Goal: Task Accomplishment & Management: Manage account settings

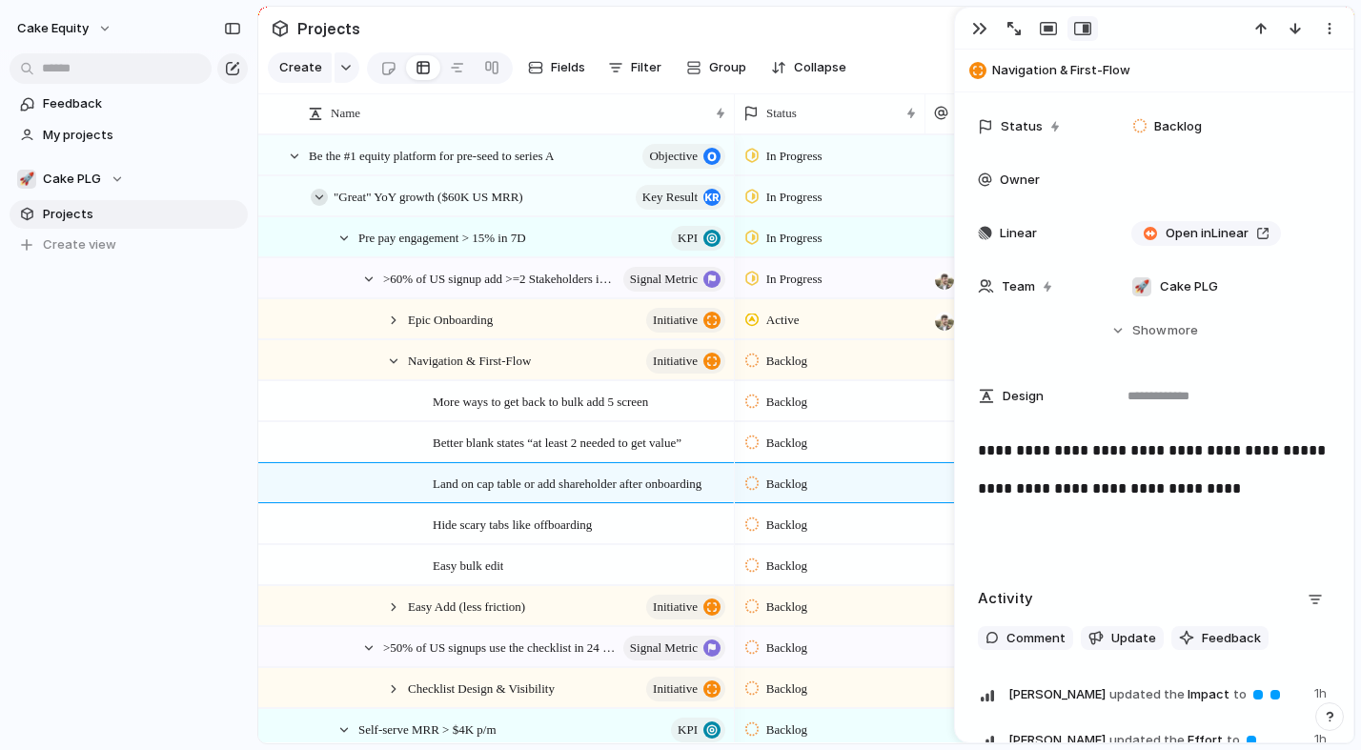
click at [312, 198] on div at bounding box center [319, 197] width 17 height 17
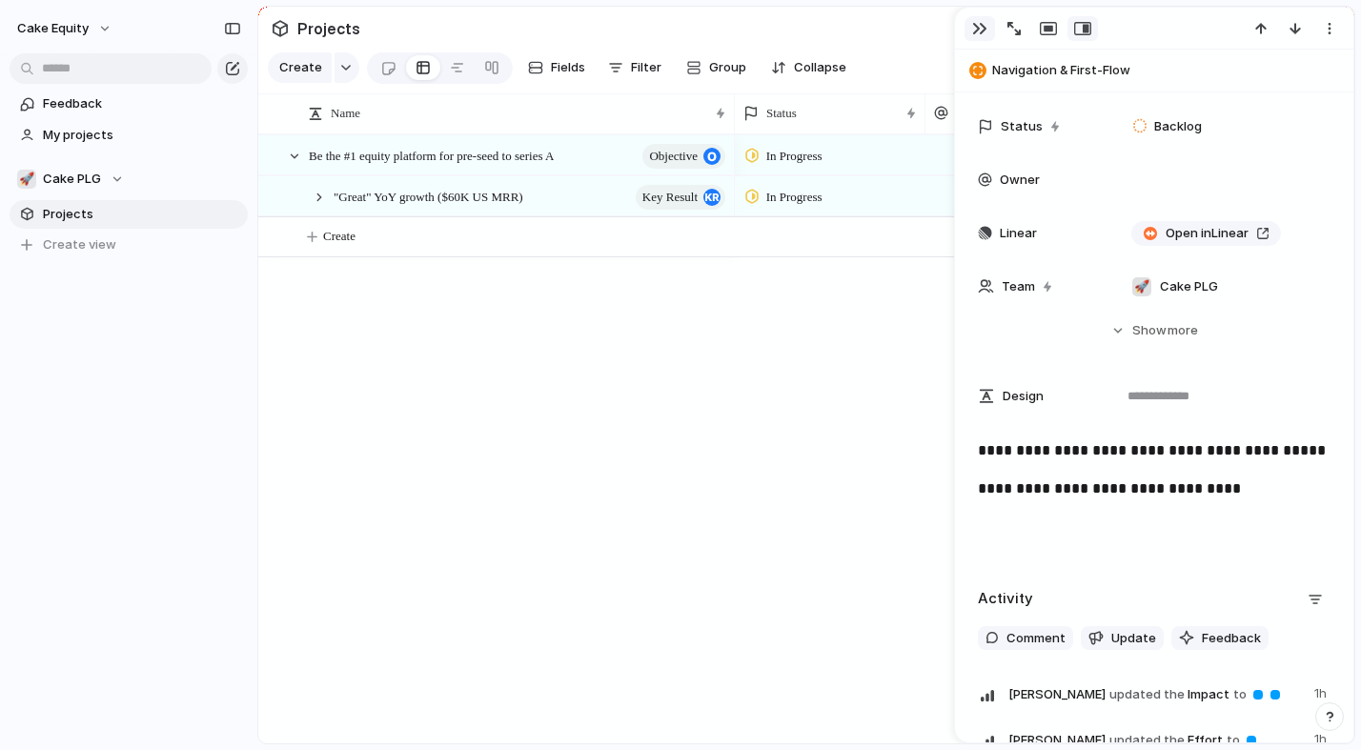
click at [983, 32] on div "button" at bounding box center [979, 28] width 15 height 15
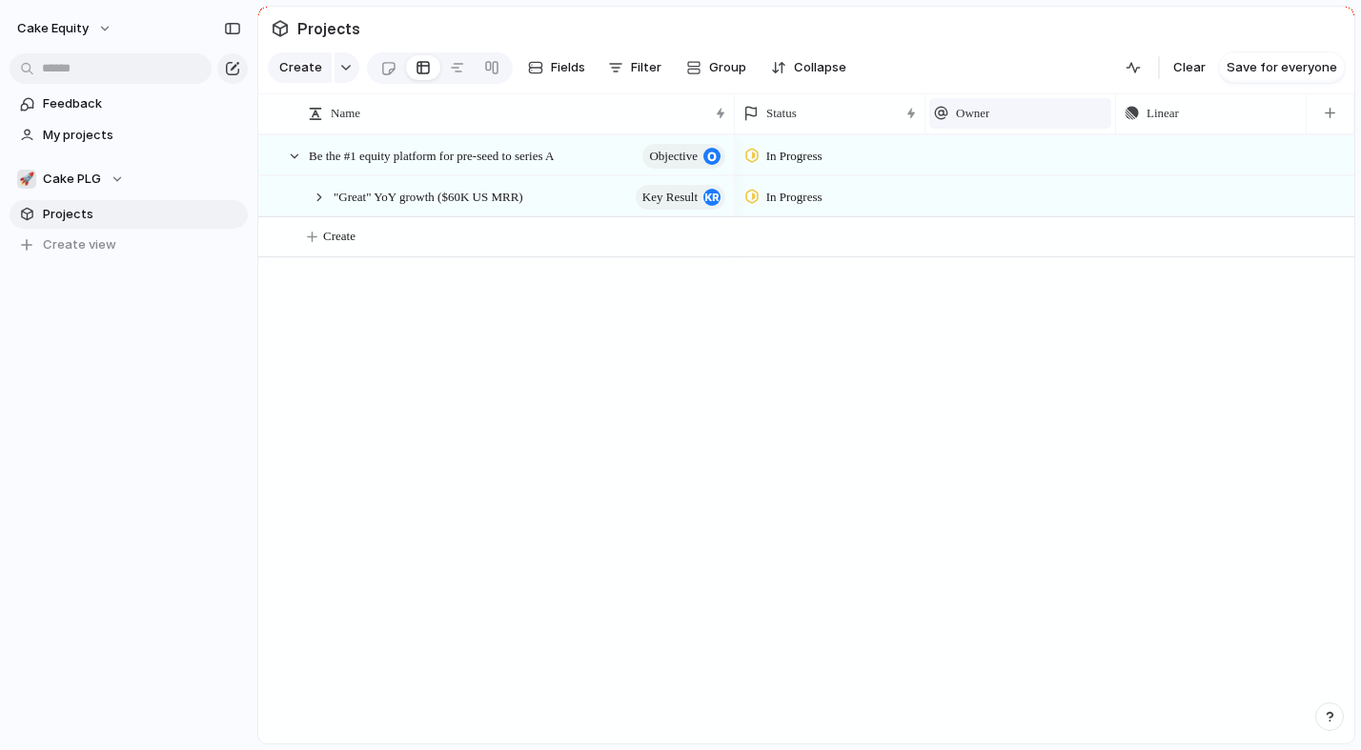
click at [989, 107] on span "Owner" at bounding box center [972, 113] width 33 height 19
click at [985, 184] on span "Hide" at bounding box center [978, 186] width 27 height 19
click at [99, 176] on div "🚀 Cake PLG" at bounding box center [70, 179] width 107 height 19
click at [99, 178] on div "🚀 Cake PLG ⚡ Churn reduction (Butter Gang) 🍰 PENG 🔐 Security Create new team" at bounding box center [680, 375] width 1361 height 750
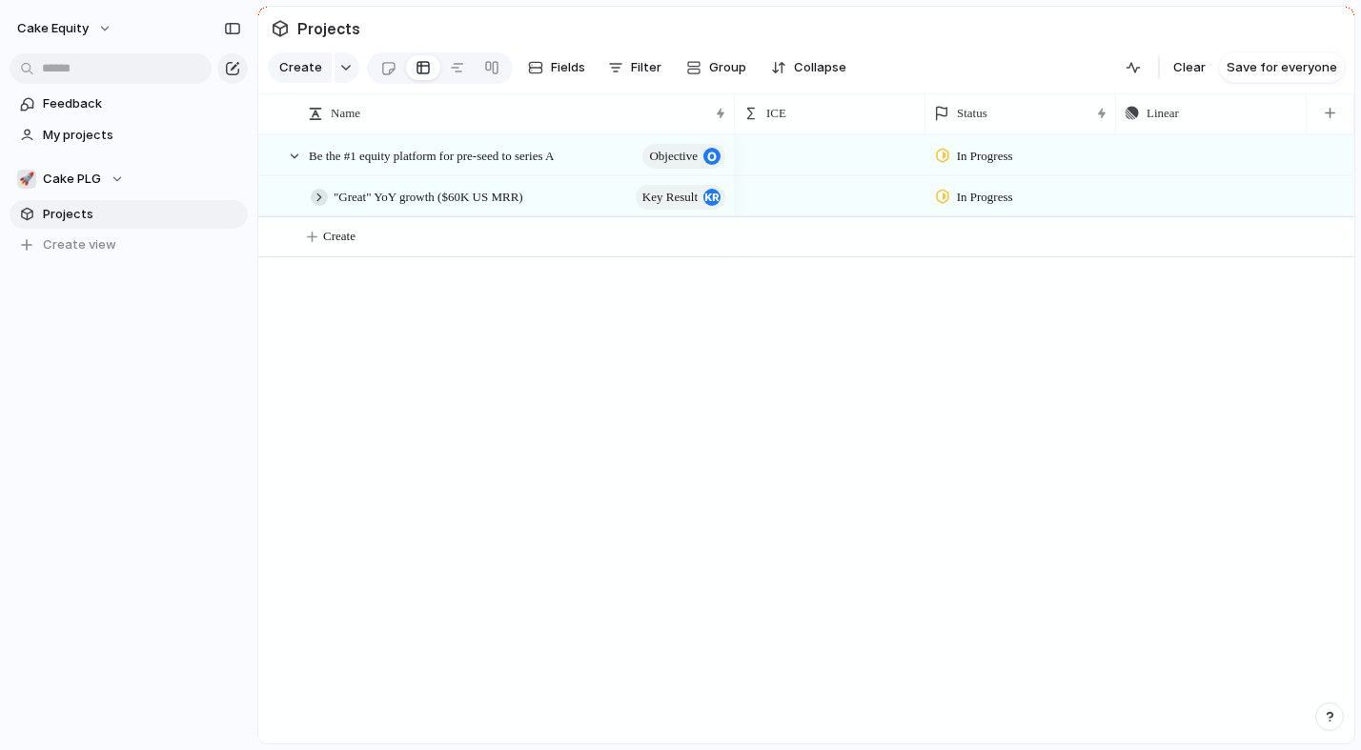
click at [316, 189] on div at bounding box center [319, 197] width 17 height 17
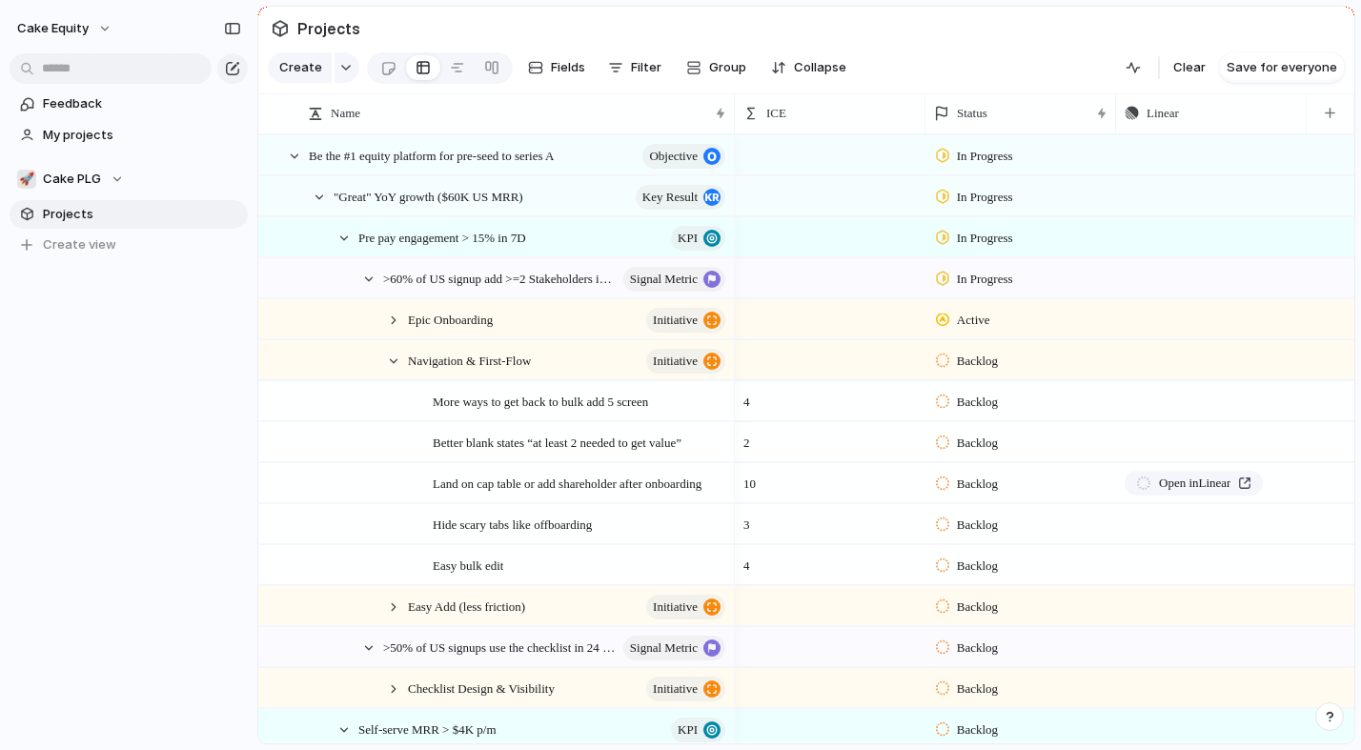
scroll to position [0, 760]
click at [1330, 116] on div "button" at bounding box center [1331, 113] width 10 height 10
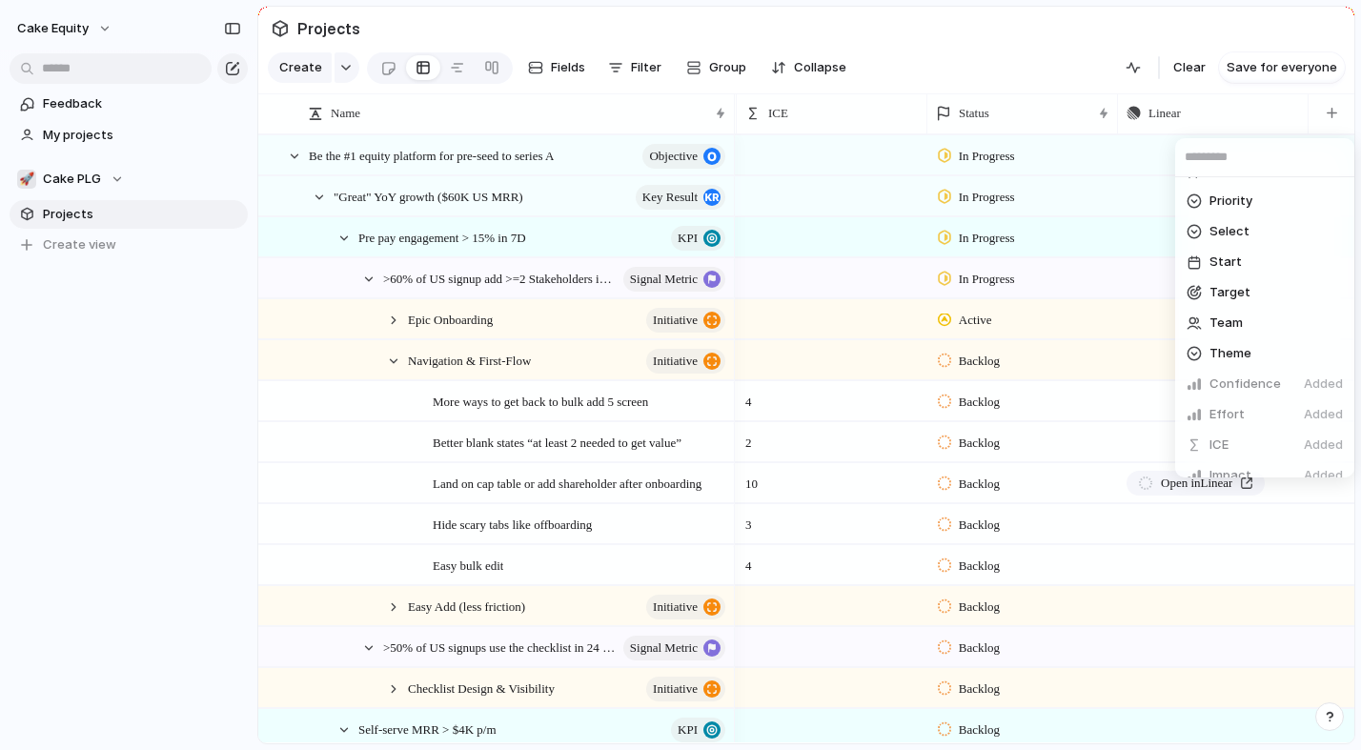
scroll to position [0, 0]
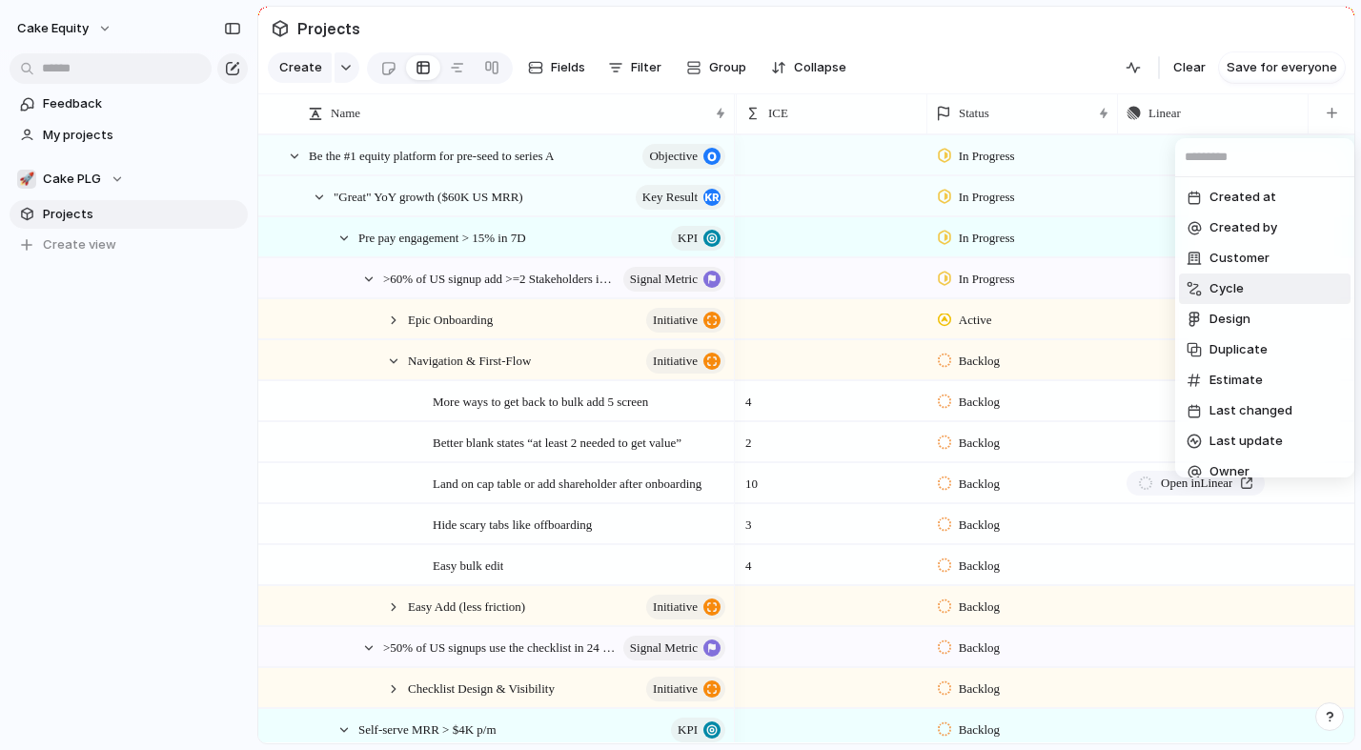
click at [1015, 29] on div "Created at Created by Customer Cycle Design Duplicate Estimate Last changed Las…" at bounding box center [680, 375] width 1361 height 750
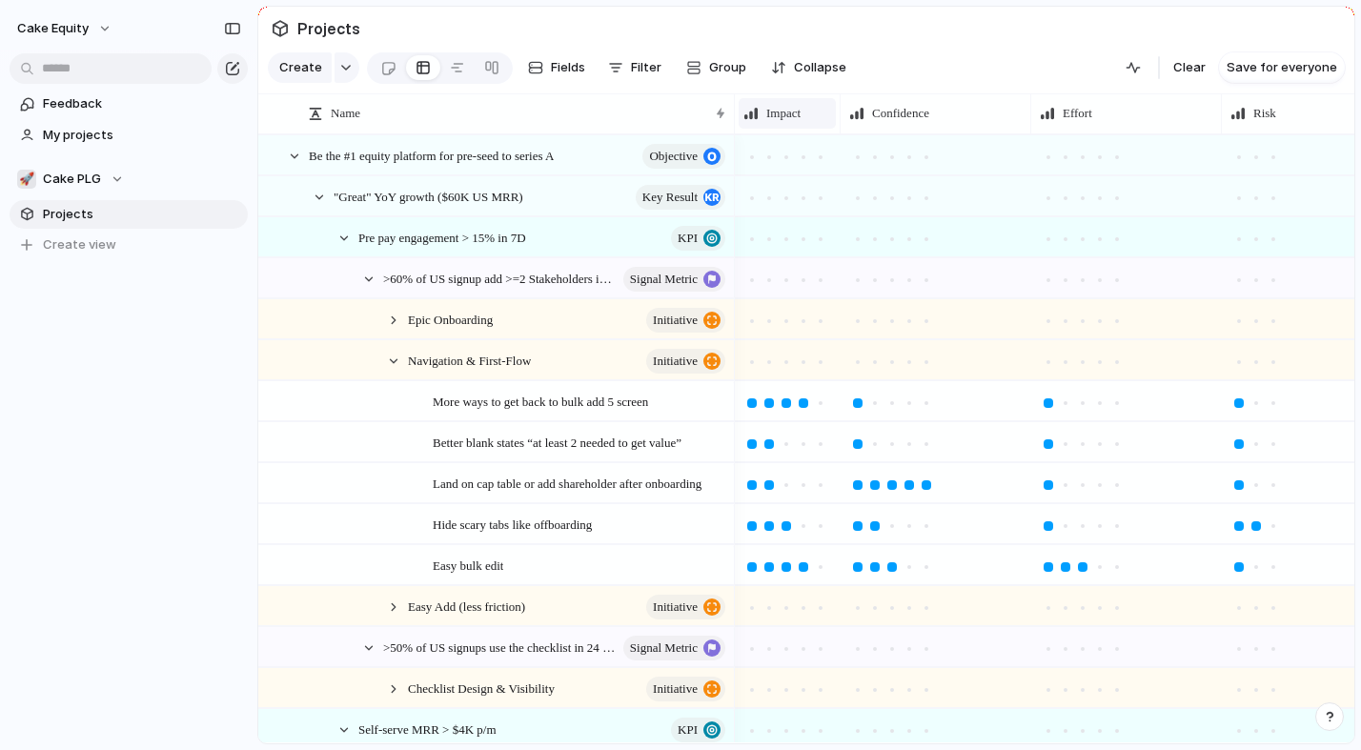
drag, startPoint x: 925, startPoint y: 116, endPoint x: 831, endPoint y: 123, distance: 94.6
click at [831, 123] on div "Impact" at bounding box center [788, 113] width 106 height 40
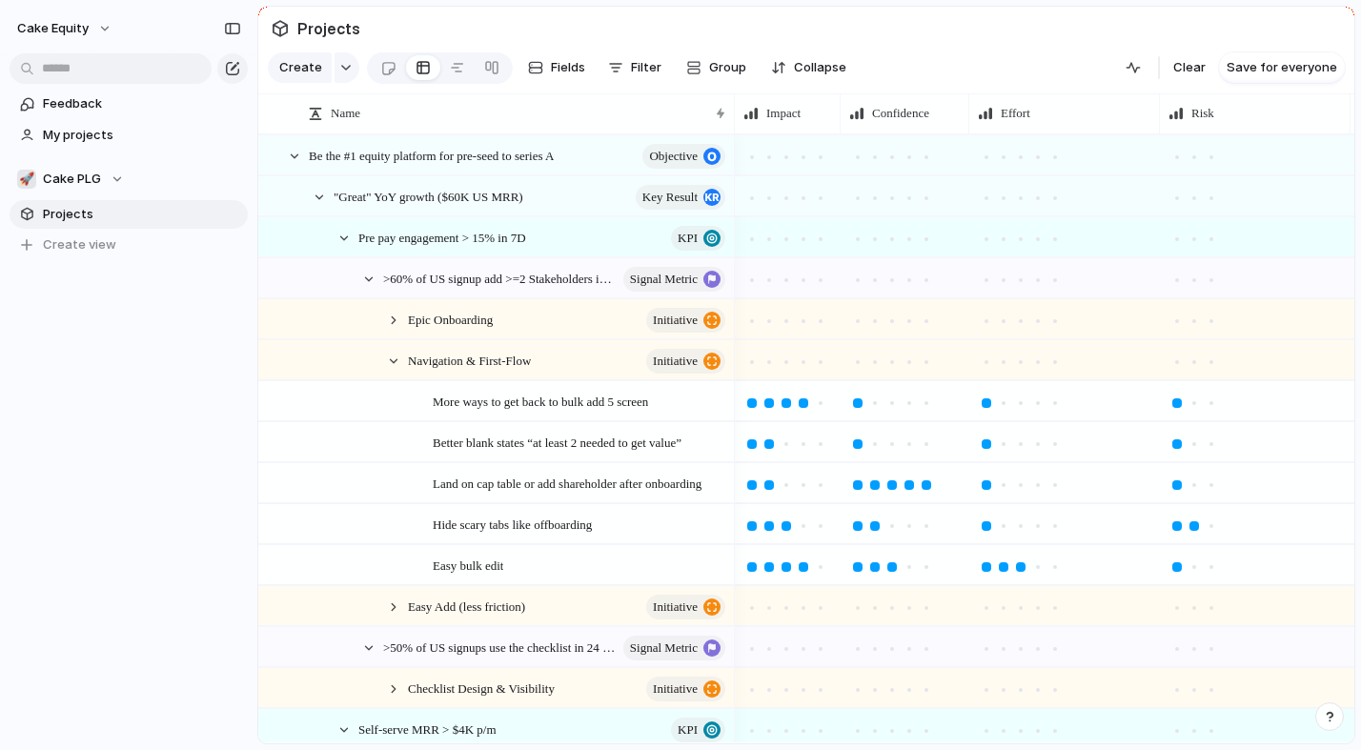
drag, startPoint x: 1026, startPoint y: 110, endPoint x: 727, endPoint y: 125, distance: 299.6
click at [729, 124] on div "Name Impact Confidence Effort Risk ICE Status" at bounding box center [806, 113] width 1096 height 41
drag, startPoint x: 1160, startPoint y: 109, endPoint x: 751, endPoint y: 158, distance: 411.7
click at [751, 158] on div "Name Impact Confidence Effort Risk ICE Status Be the #1 equity platform for pre…" at bounding box center [806, 418] width 1096 height 650
drag, startPoint x: 1273, startPoint y: 115, endPoint x: 818, endPoint y: 144, distance: 456.3
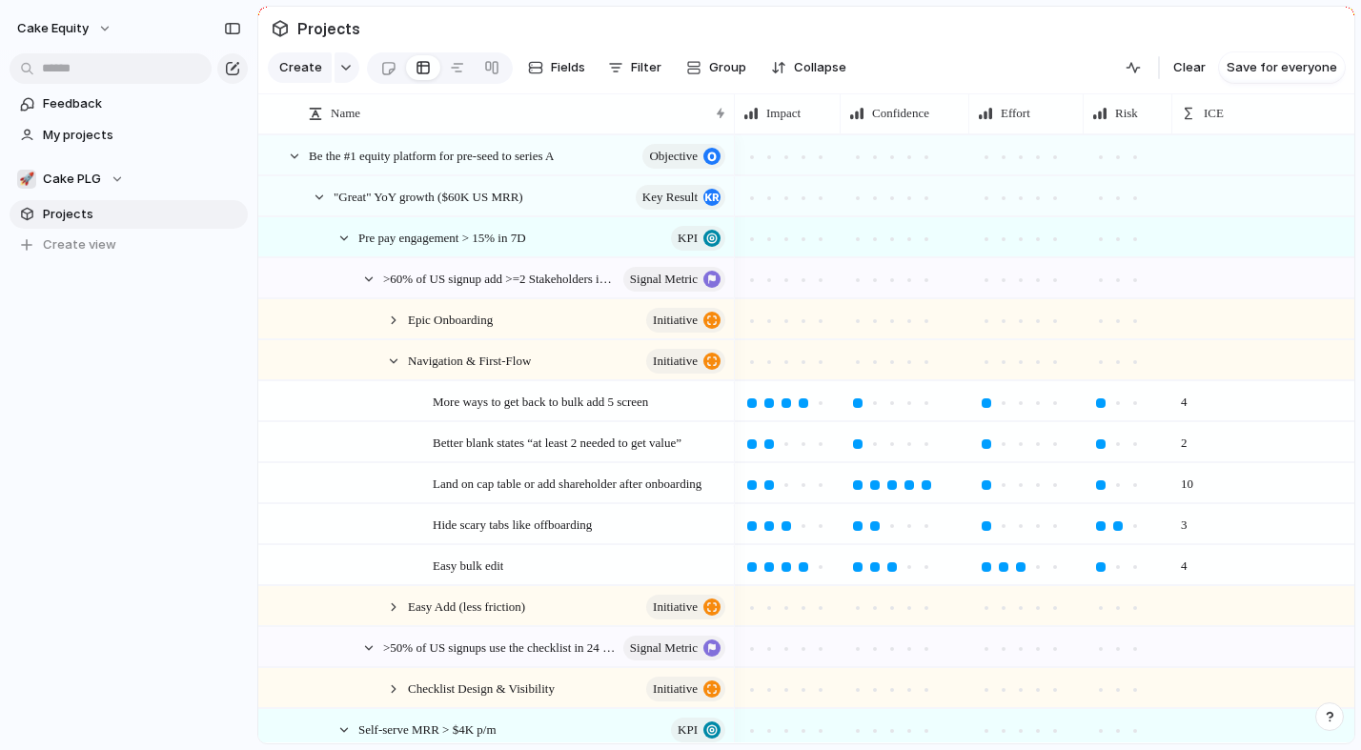
click at [818, 144] on div "Name Impact Confidence Effort Risk ICE Status Be the #1 equity platform for pre…" at bounding box center [806, 418] width 1096 height 650
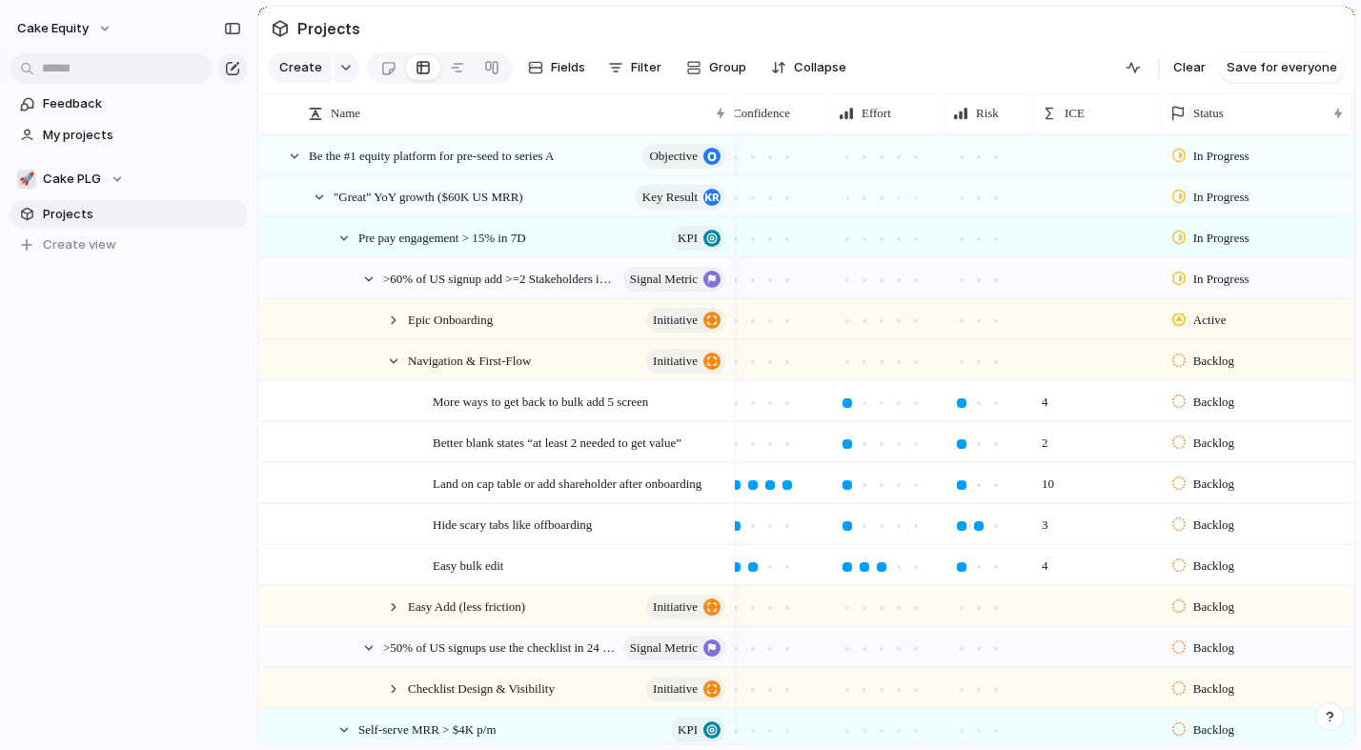
drag, startPoint x: 1224, startPoint y: 118, endPoint x: 751, endPoint y: 180, distance: 477.6
click at [751, 180] on div "Name Impact Confidence Effort Risk ICE Status Linear Be the #1 equity platform …" at bounding box center [806, 418] width 1096 height 650
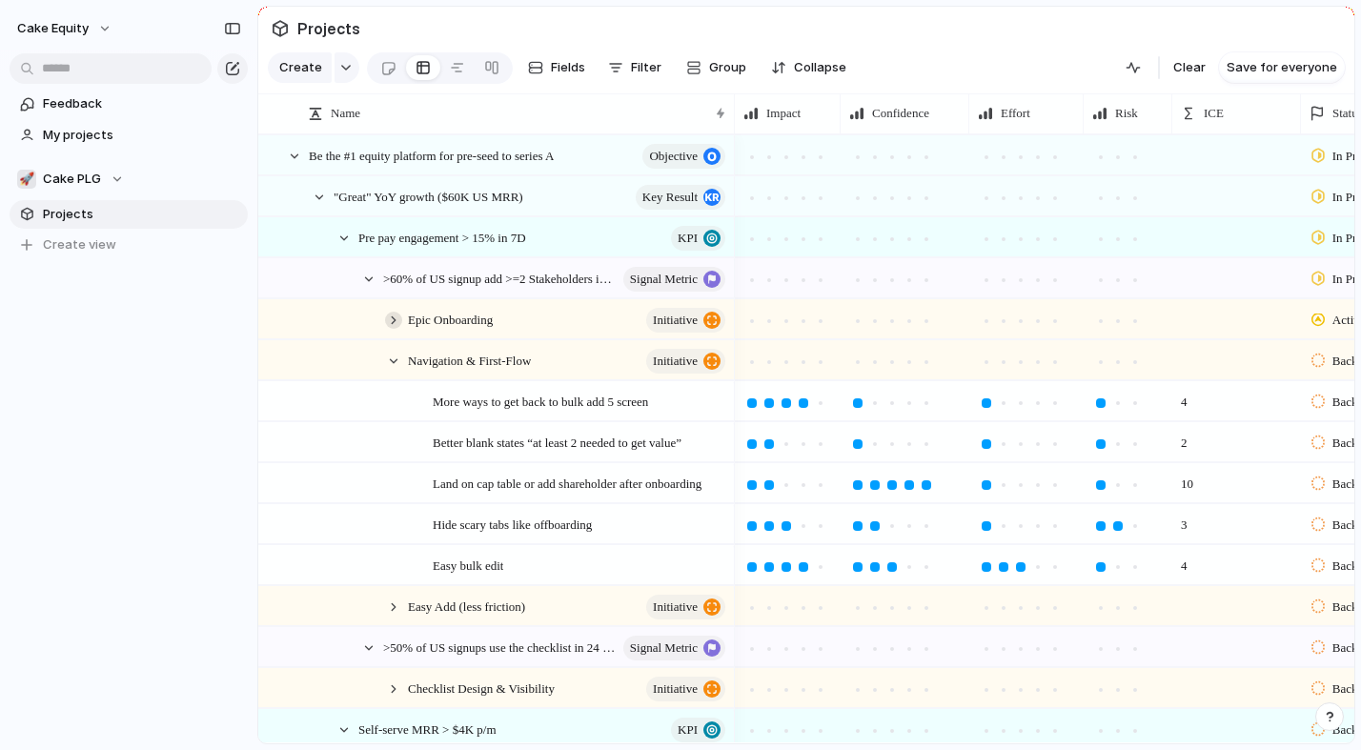
click at [397, 322] on div at bounding box center [393, 320] width 17 height 17
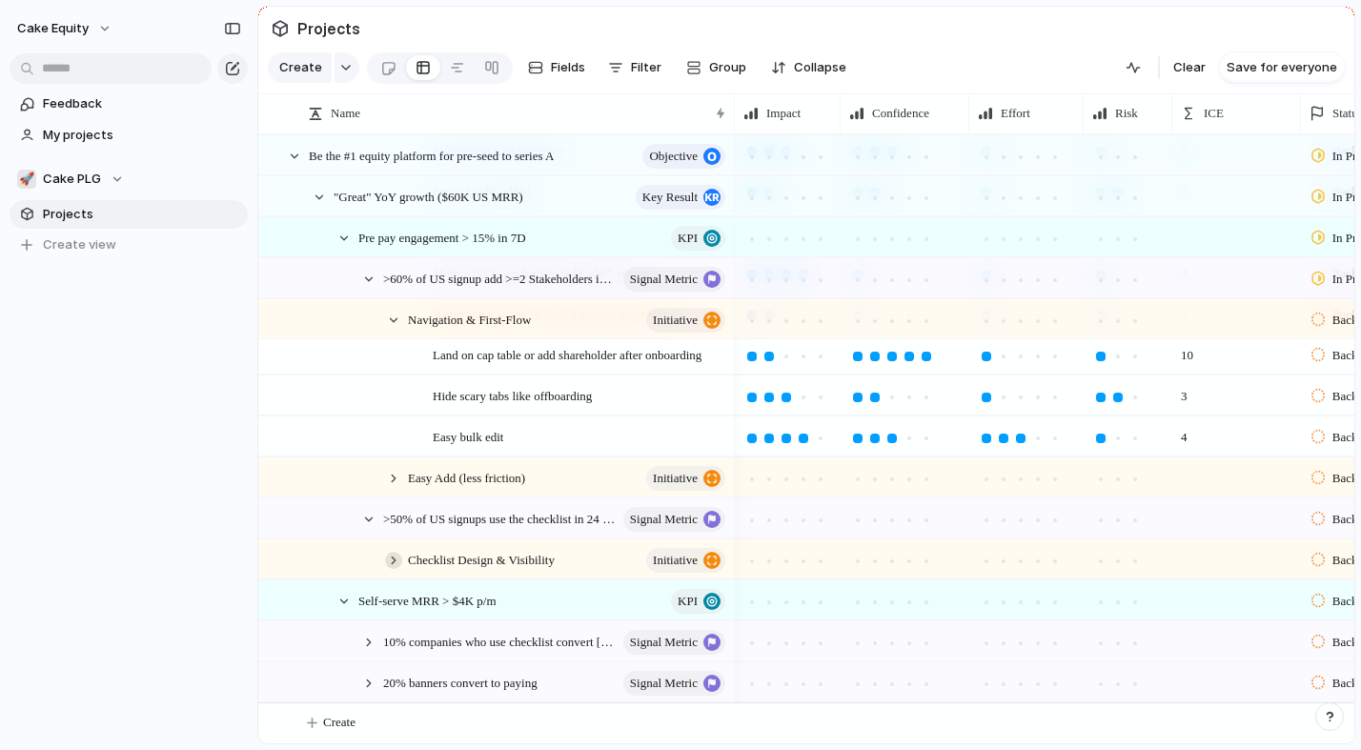
click at [397, 559] on div at bounding box center [393, 560] width 17 height 17
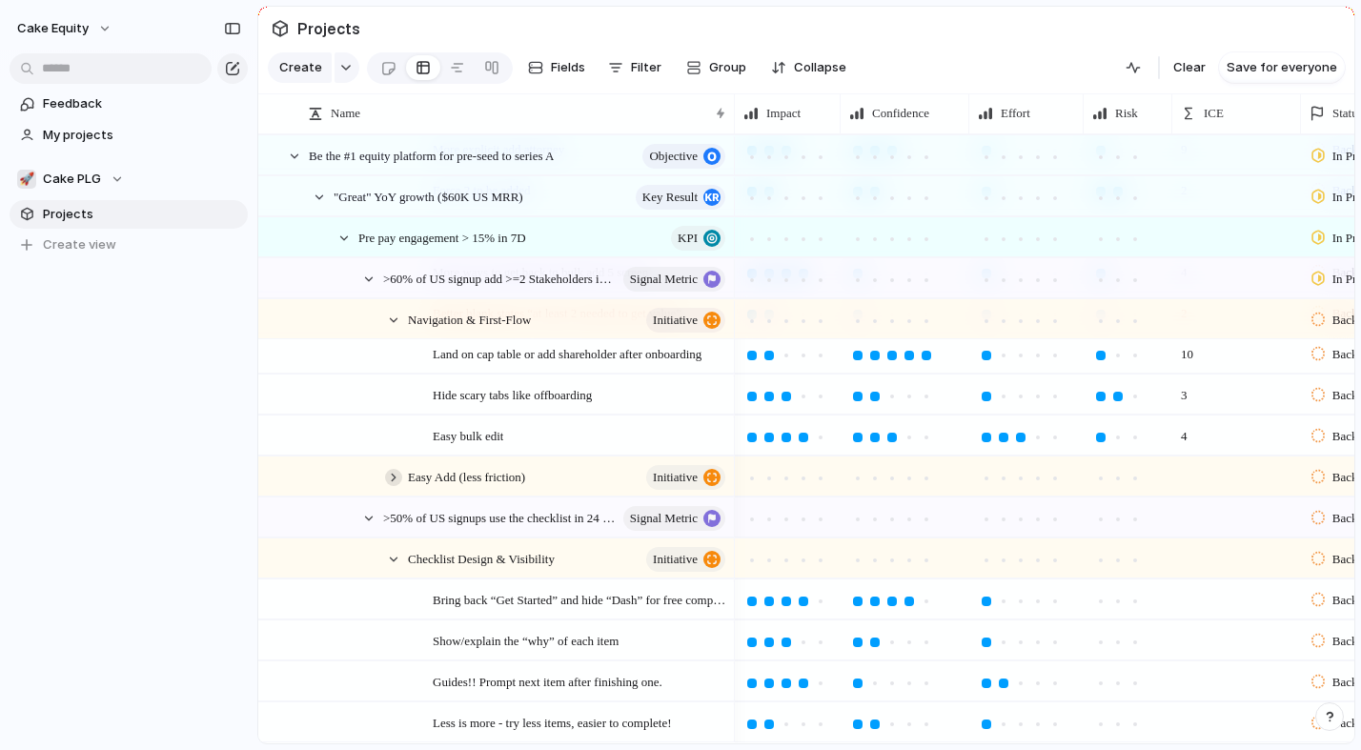
click at [394, 480] on div at bounding box center [393, 477] width 17 height 17
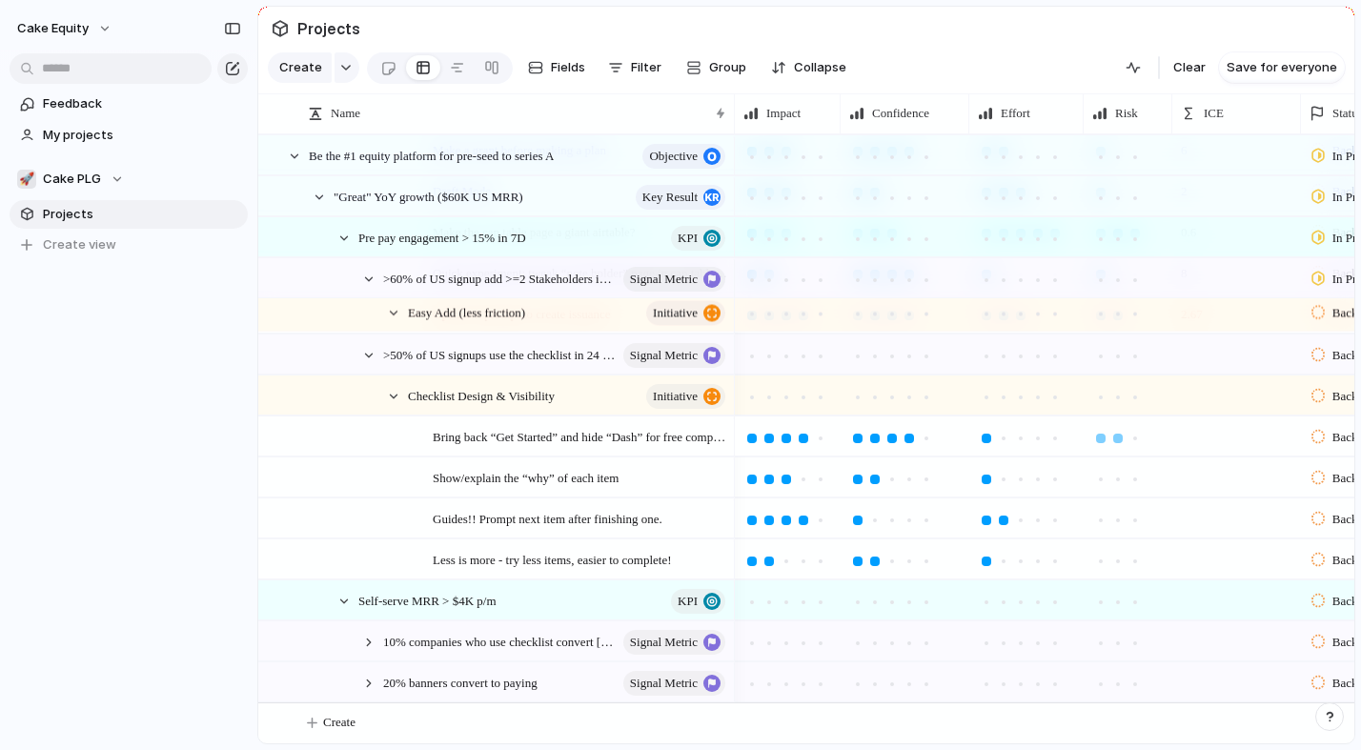
click at [1113, 435] on div at bounding box center [1118, 439] width 10 height 10
click at [1100, 434] on div at bounding box center [1101, 439] width 10 height 10
click at [1100, 475] on div at bounding box center [1101, 479] width 10 height 10
click at [1118, 519] on div at bounding box center [1118, 520] width 10 height 10
click at [1094, 520] on div at bounding box center [1100, 520] width 17 height 17
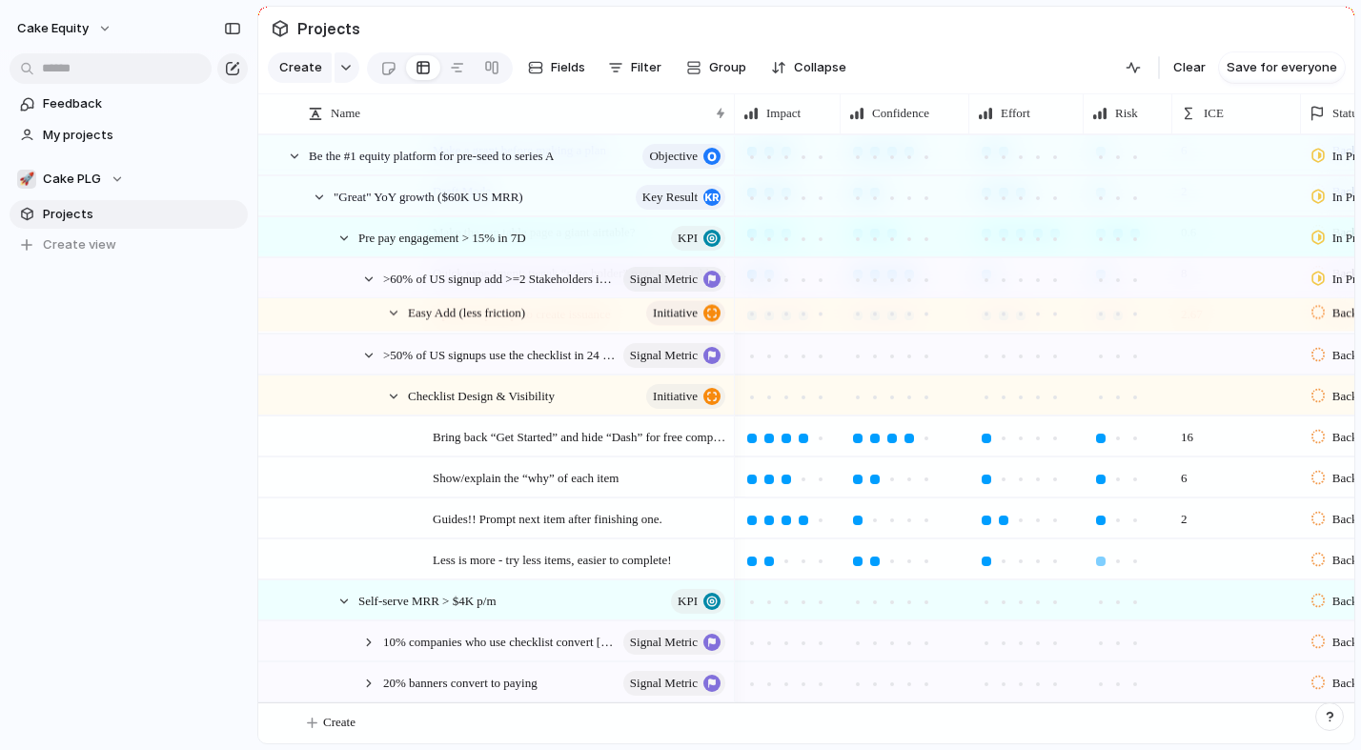
click at [1104, 553] on div at bounding box center [1100, 561] width 17 height 17
